Goal: Navigation & Orientation: Find specific page/section

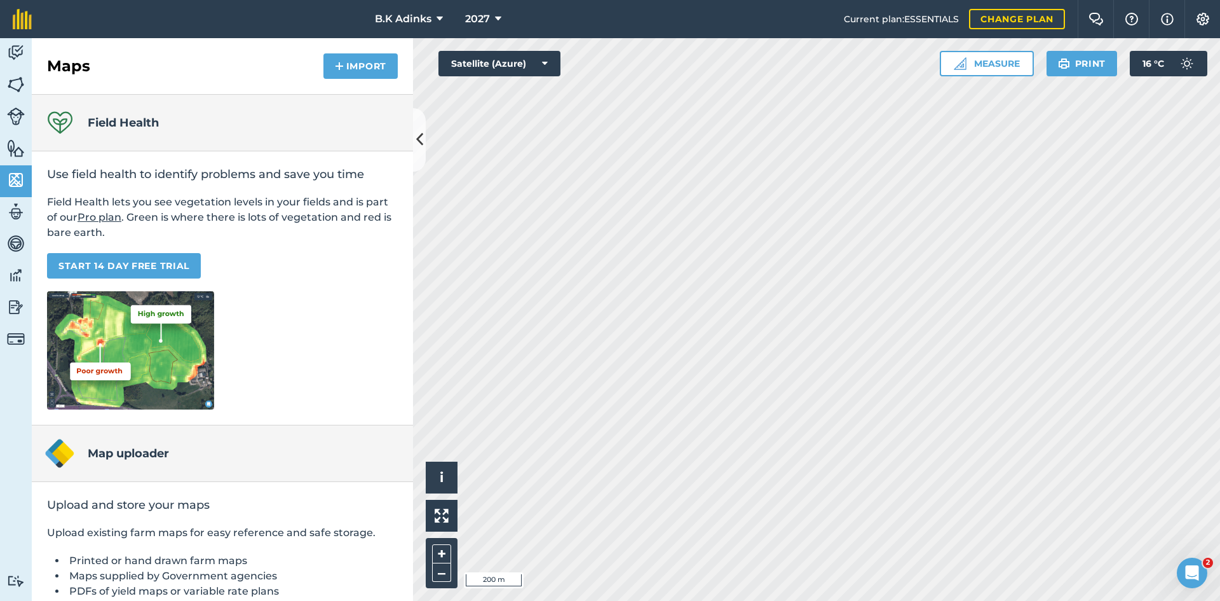
click at [575, 0] on html "B.K Adinks 2027 Current plan : ESSENTIALS Change plan Farm Chat Help Info Setti…" at bounding box center [610, 300] width 1220 height 601
click at [298, 600] on html "B.K Adinks 2027 Current plan : ESSENTIALS Change plan Farm Chat Help Info Setti…" at bounding box center [610, 300] width 1220 height 601
click at [319, 77] on div "Activity Fields Livestock Features Maps Team Vehicles Data Reporting Billing Tu…" at bounding box center [610, 319] width 1220 height 563
click at [613, 0] on html "B.K Adinks 2027 Current plan : ESSENTIALS Change plan Farm Chat Help Info Setti…" at bounding box center [610, 300] width 1220 height 601
click at [276, 550] on div "Activity Fields Livestock Features Maps Team Vehicles Data Reporting Billing Tu…" at bounding box center [610, 319] width 1220 height 563
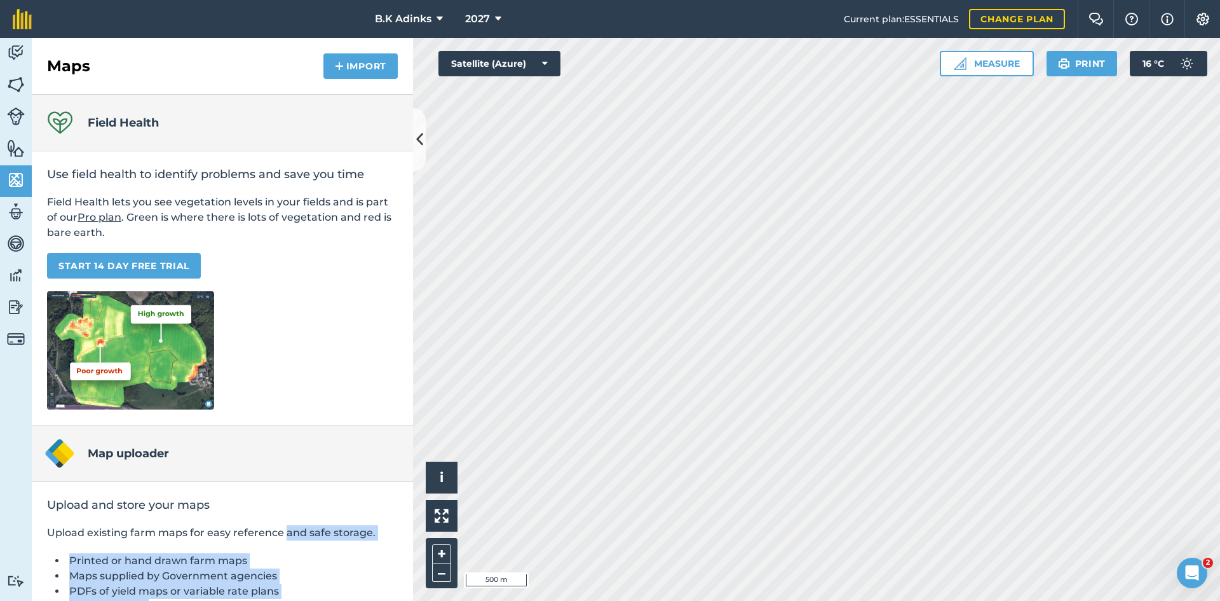
scroll to position [82, 0]
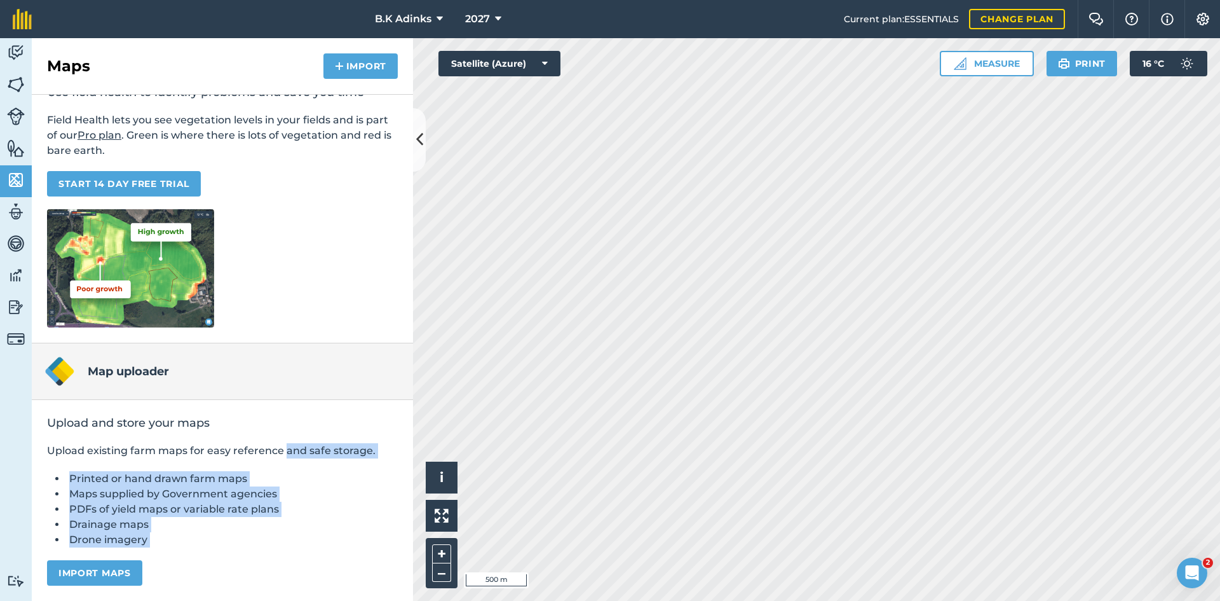
drag, startPoint x: 283, startPoint y: 524, endPoint x: 395, endPoint y: 475, distance: 121.5
click at [221, 600] on html "B.K Adinks 2027 Current plan : ESSENTIALS Change plan Farm Chat Help Info Setti…" at bounding box center [610, 300] width 1220 height 601
